Goal: Transaction & Acquisition: Obtain resource

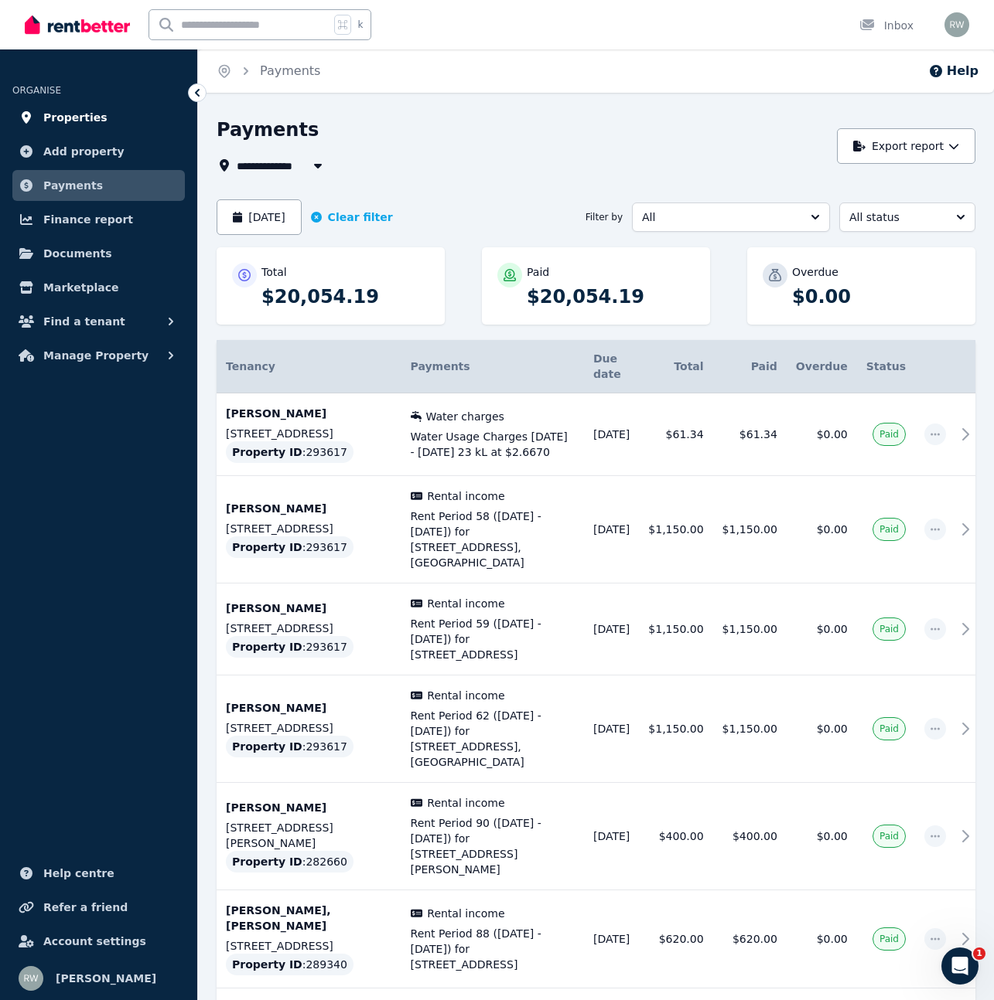
click at [90, 117] on span "Properties" at bounding box center [75, 117] width 64 height 19
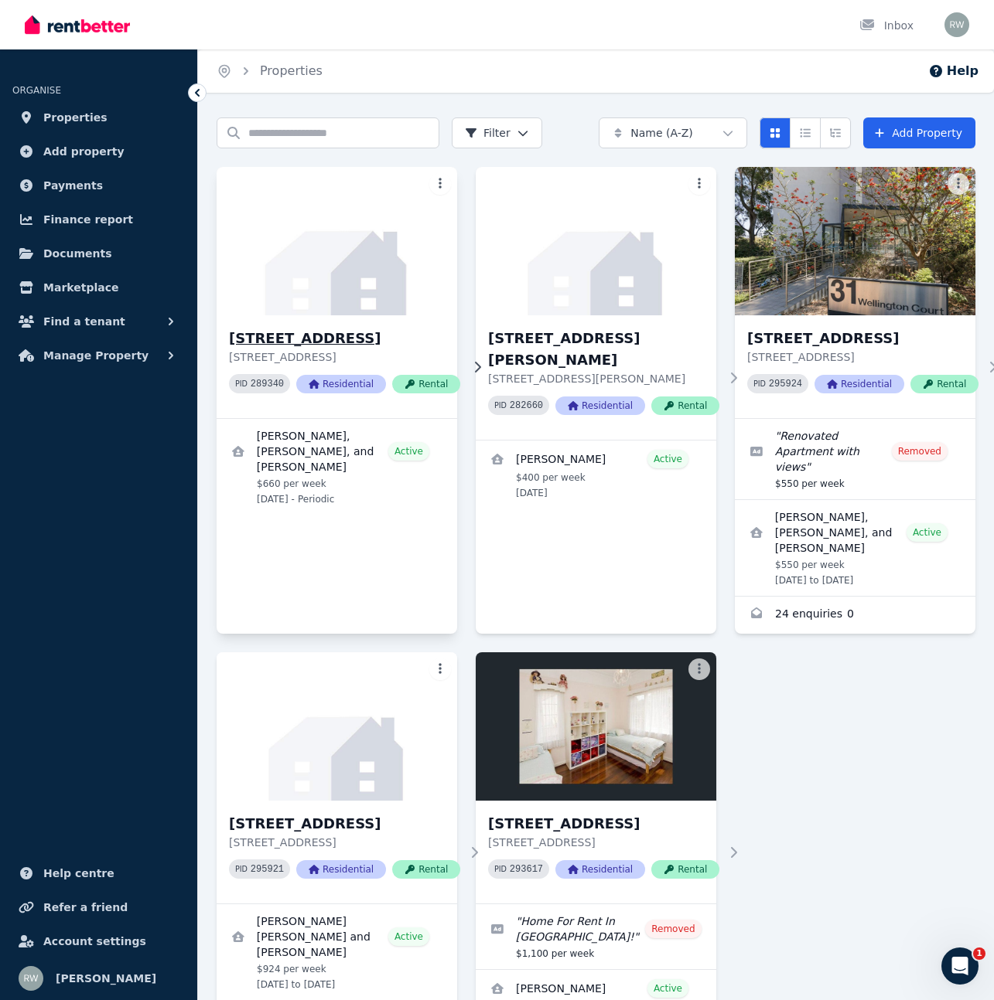
click at [284, 336] on h3 "[STREET_ADDRESS]" at bounding box center [344, 339] width 231 height 22
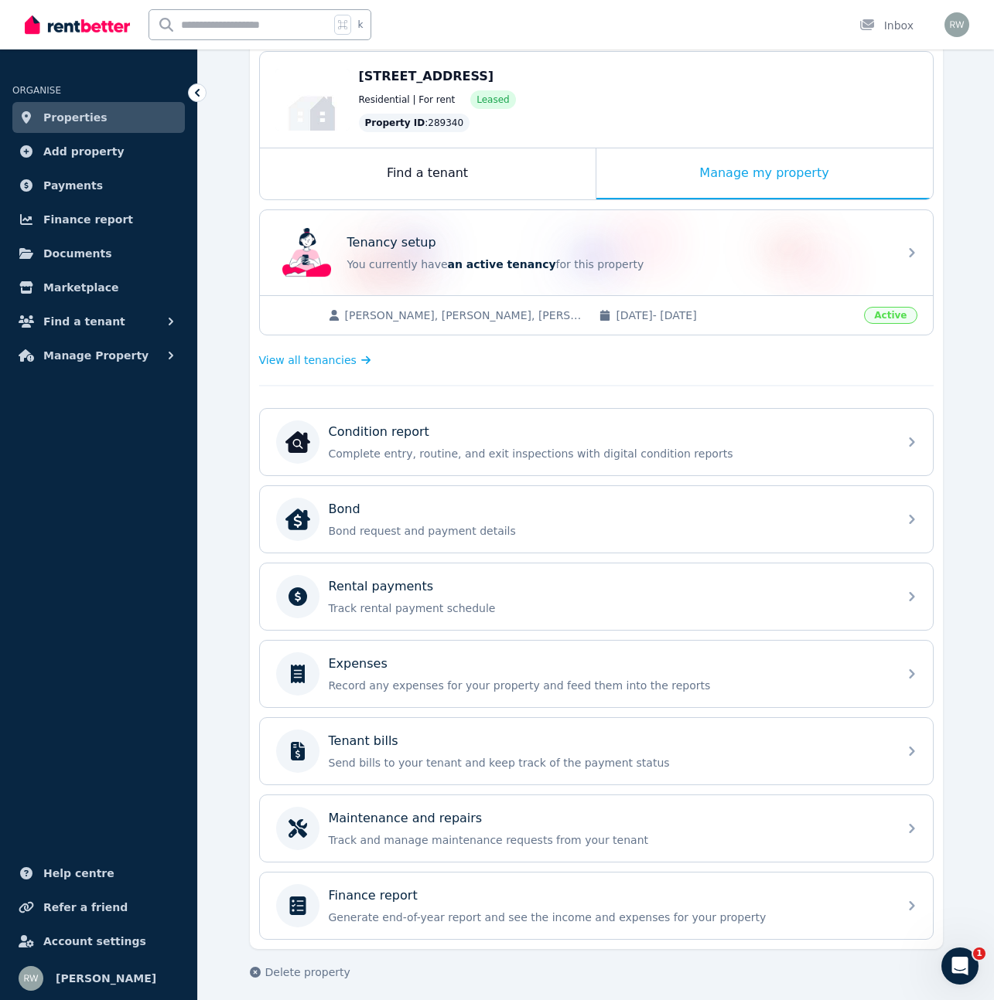
scroll to position [165, 0]
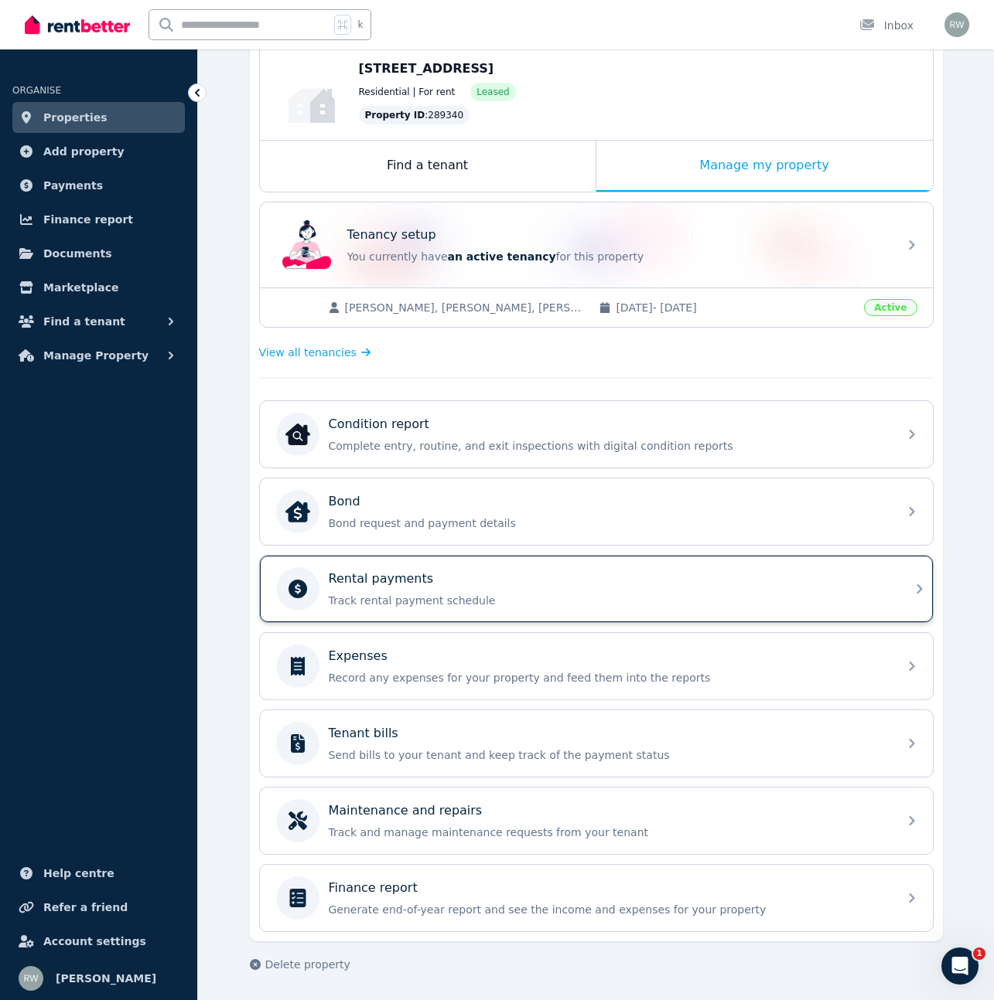
click at [544, 591] on div "Rental payments Track rental payment schedule" at bounding box center [609, 589] width 560 height 39
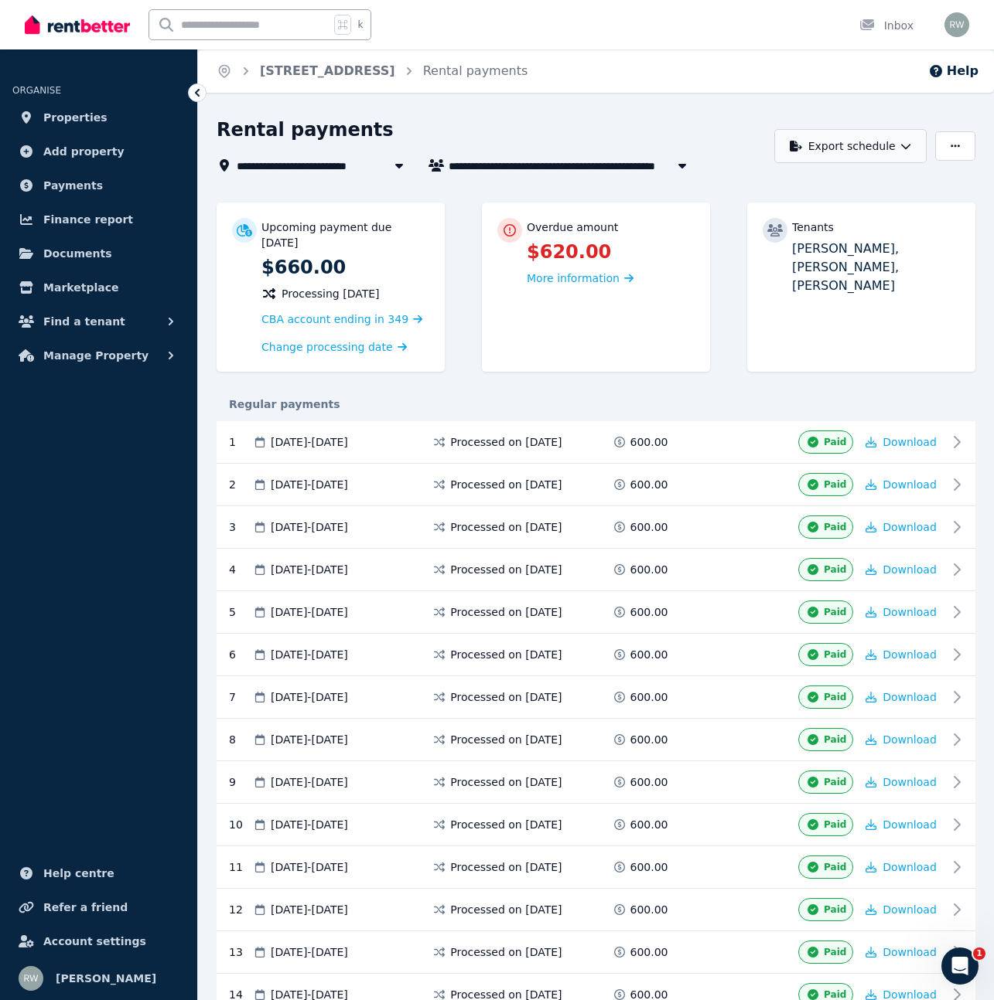
click at [900, 147] on icon "button" at bounding box center [905, 146] width 11 height 11
click at [741, 123] on div "Rental payments" at bounding box center [490, 132] width 549 height 29
click at [951, 143] on icon "button" at bounding box center [954, 146] width 9 height 11
click at [687, 122] on div "Rental payments" at bounding box center [490, 132] width 549 height 29
click at [878, 151] on button "Export schedule" at bounding box center [850, 146] width 152 height 34
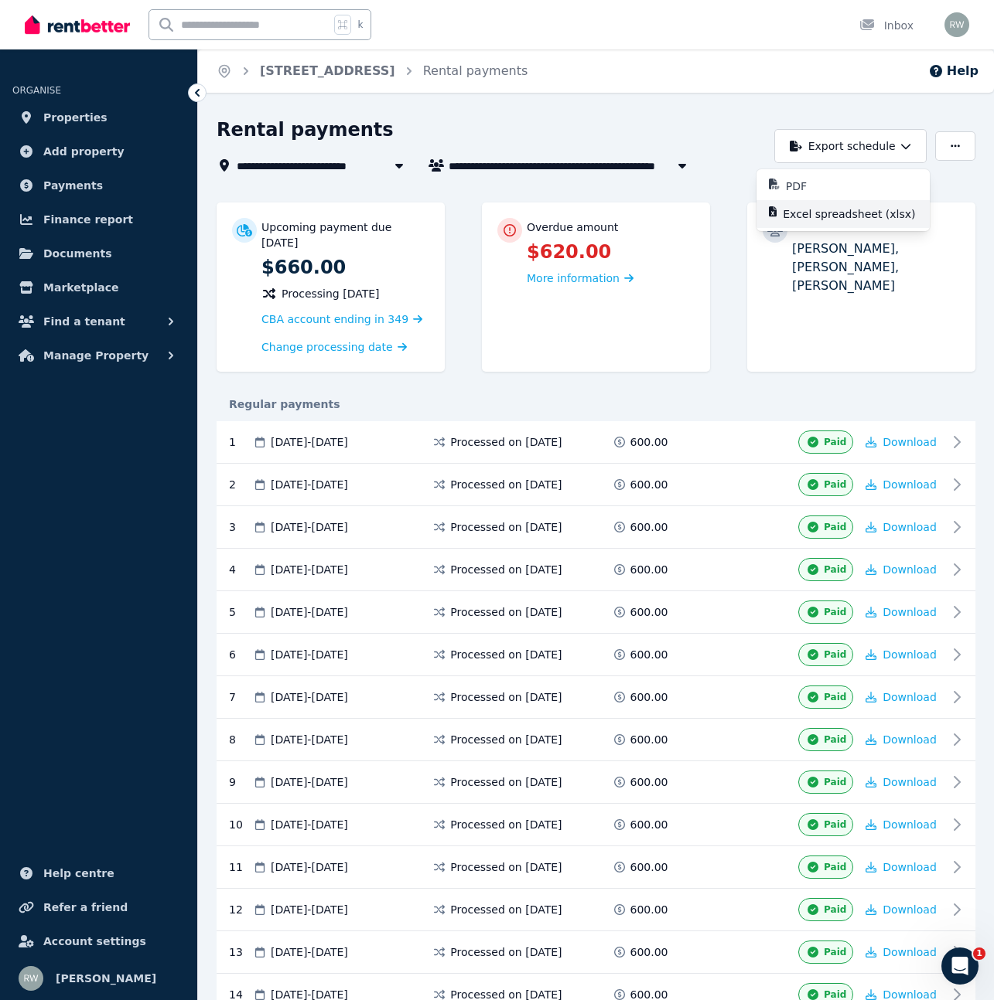
click at [861, 215] on p "Excel spreadsheet (xlsx)" at bounding box center [854, 213] width 145 height 15
click at [585, 282] on span "More information" at bounding box center [573, 278] width 93 height 12
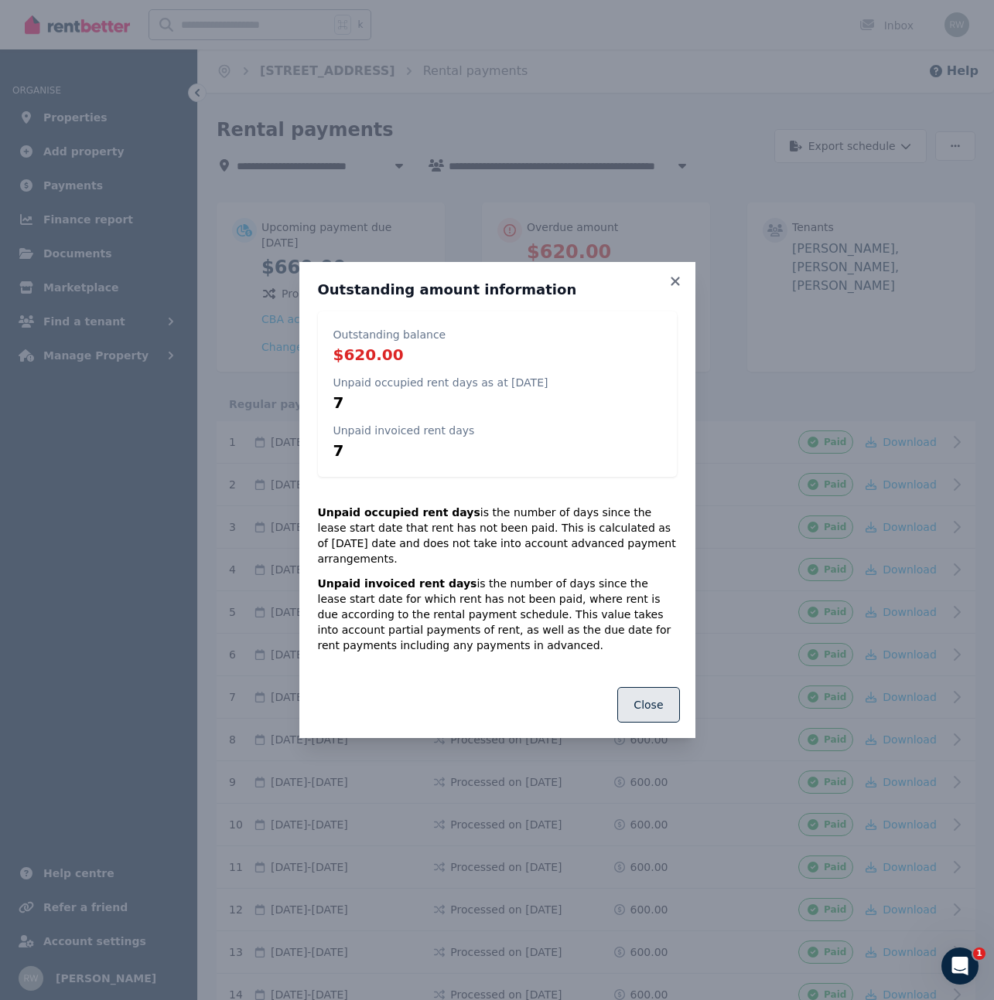
click at [645, 688] on button "Close" at bounding box center [648, 705] width 62 height 36
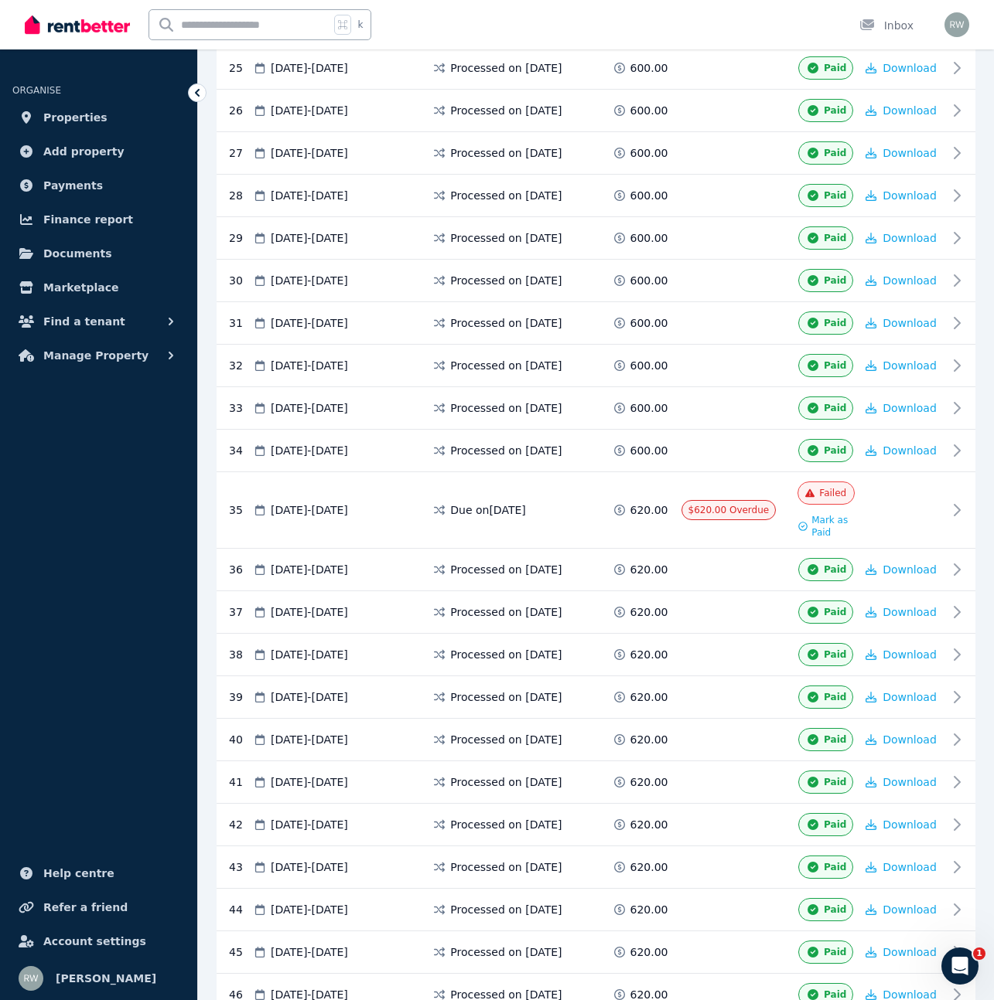
scroll to position [1406, 0]
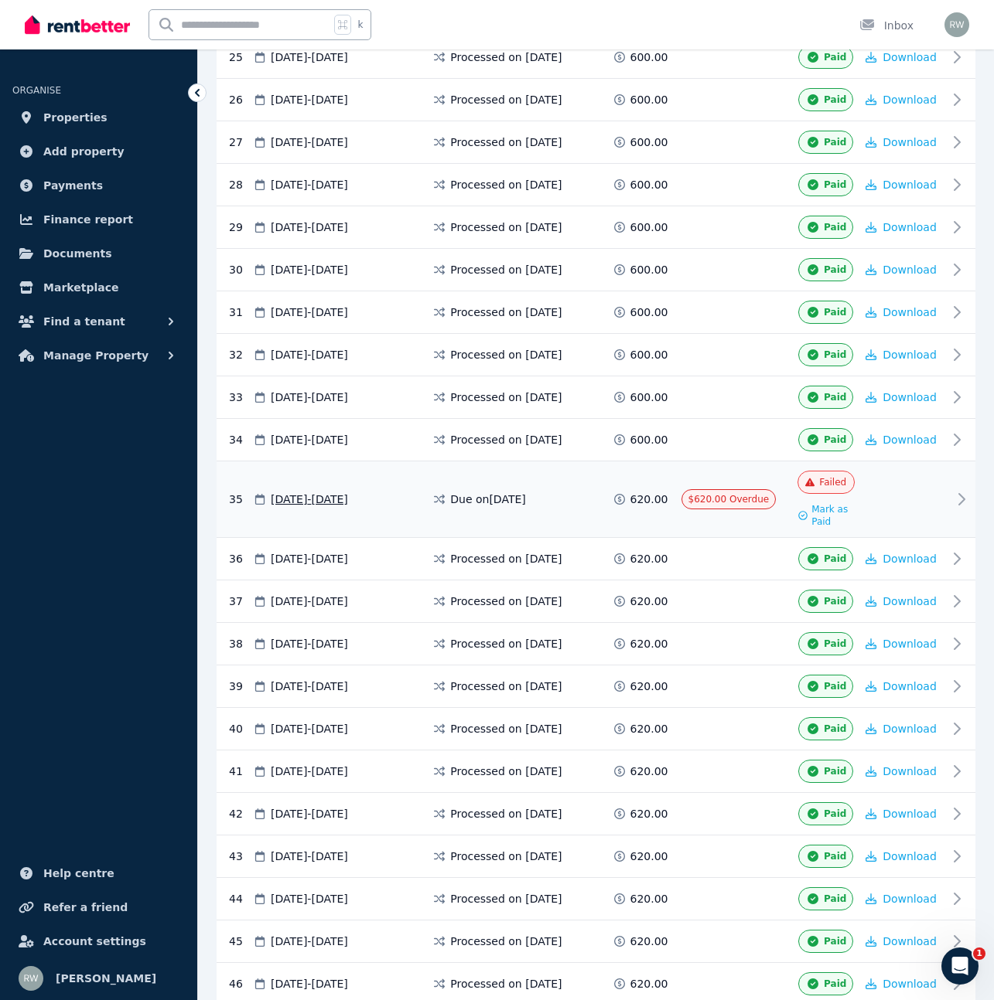
click at [960, 497] on icon at bounding box center [961, 499] width 19 height 19
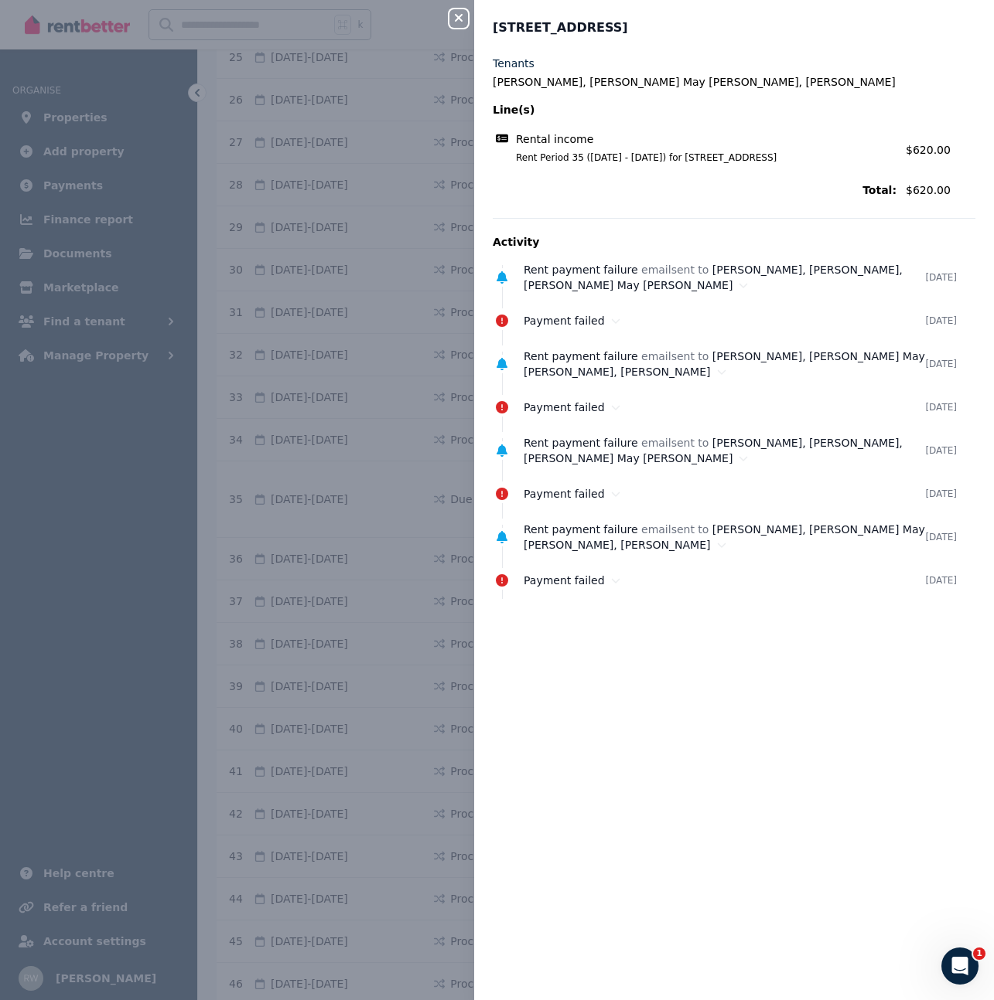
click at [457, 20] on icon "button" at bounding box center [459, 18] width 8 height 8
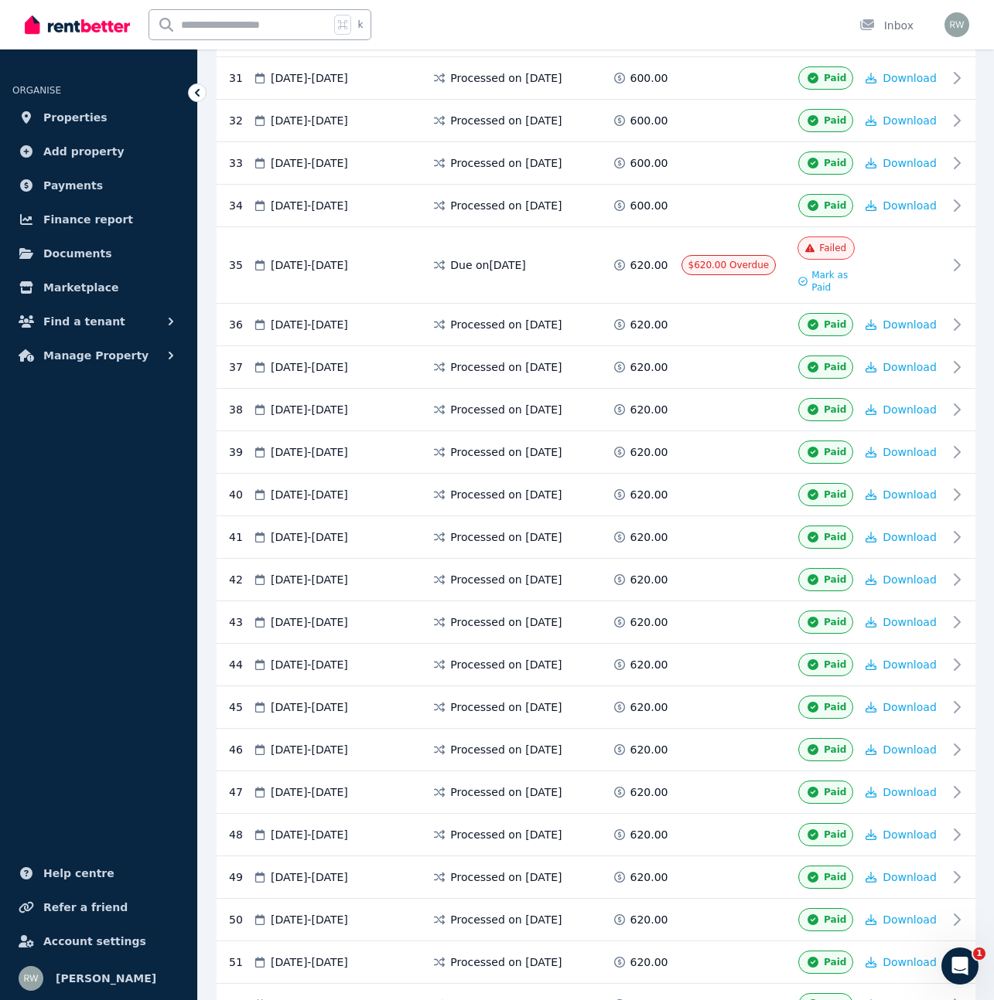
scroll to position [1650, 0]
